Goal: Obtain resource: Download file/media

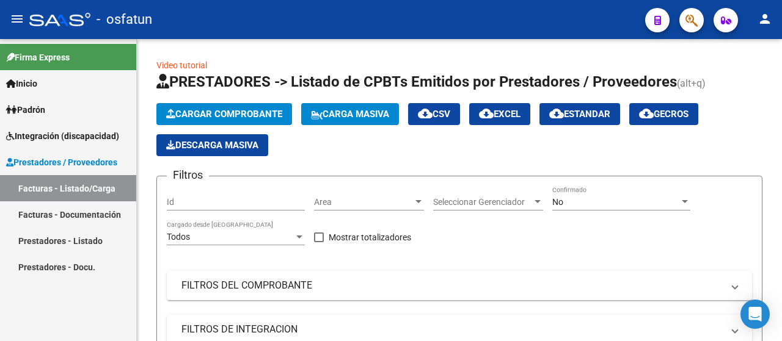
click at [67, 192] on link "Facturas - Listado/Carga" at bounding box center [68, 188] width 136 height 26
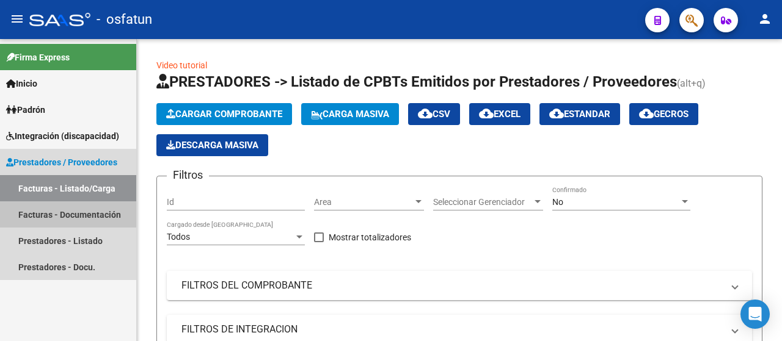
click at [83, 218] on link "Facturas - Documentación" at bounding box center [68, 215] width 136 height 26
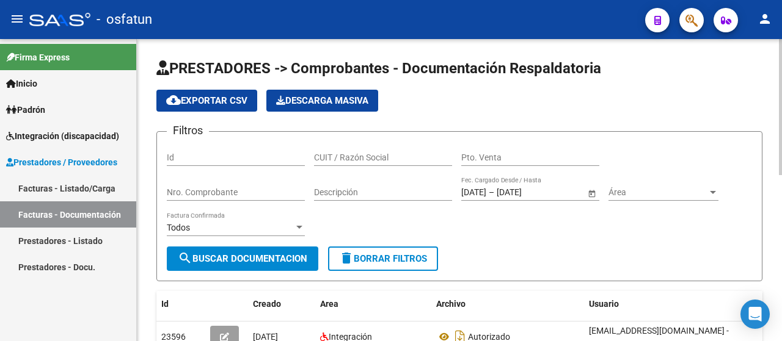
click at [347, 154] on input "CUIT / Razón Social" at bounding box center [383, 158] width 138 height 10
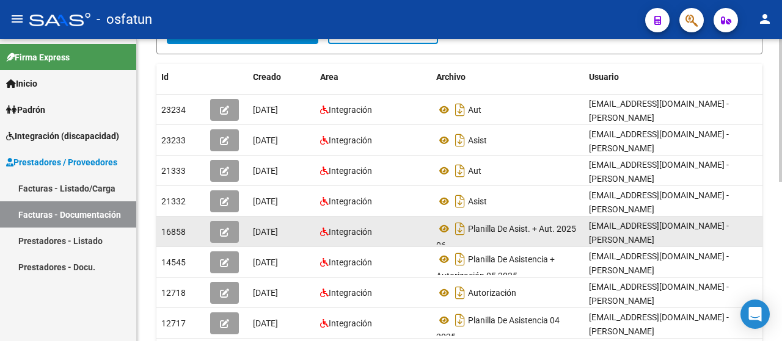
scroll to position [244, 0]
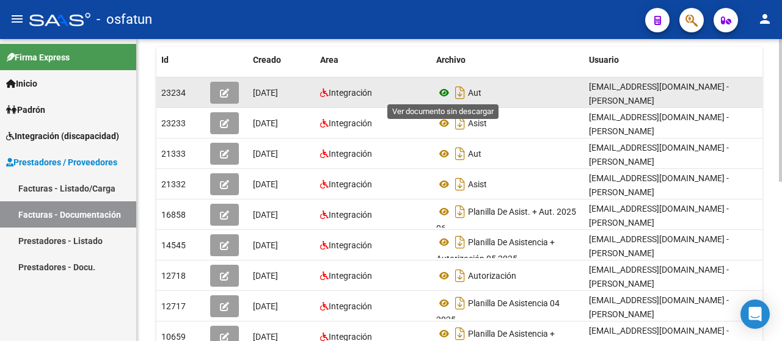
type input "[DEMOGRAPHIC_DATA]"
click at [442, 92] on icon at bounding box center [444, 92] width 16 height 15
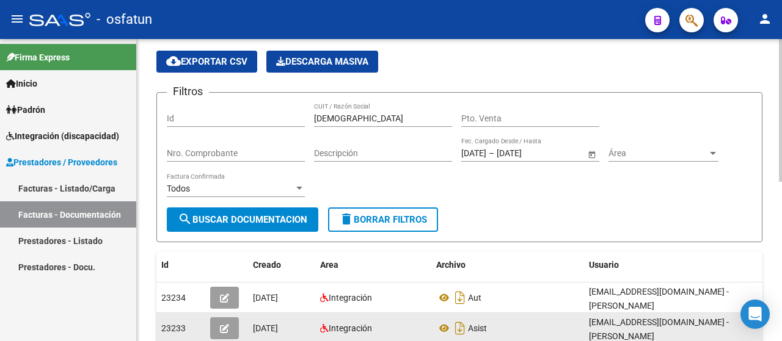
scroll to position [0, 0]
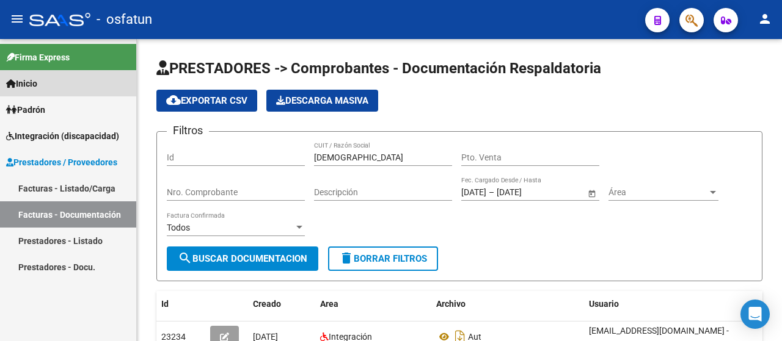
click at [53, 95] on link "Inicio" at bounding box center [68, 83] width 136 height 26
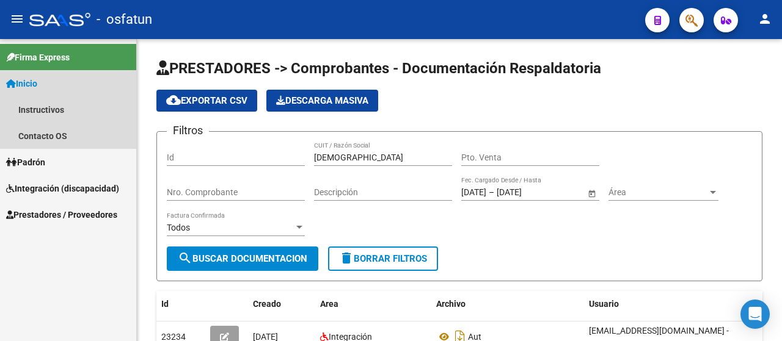
click at [34, 81] on span "Inicio" at bounding box center [21, 83] width 31 height 13
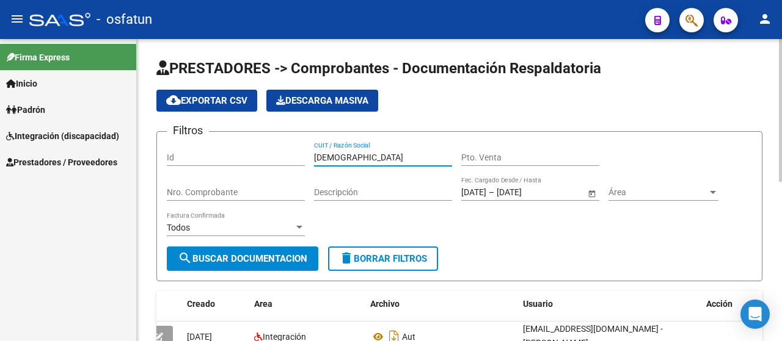
drag, startPoint x: 357, startPoint y: 153, endPoint x: 203, endPoint y: 144, distance: 154.7
click at [203, 148] on div "Filtros Id monge CUIT / Razón Social Pto. Venta Nro. Comprobante Descripción [D…" at bounding box center [459, 194] width 585 height 105
